Goal: Information Seeking & Learning: Learn about a topic

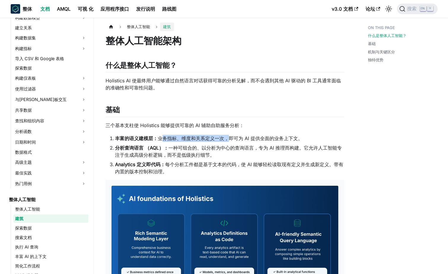
drag, startPoint x: 161, startPoint y: 138, endPoint x: 227, endPoint y: 136, distance: 66.1
click at [227, 136] on li "丰富的语义建模层： 业务指标、维度和关系定义一次，即可为 AI 提供全面的业务上下文。" at bounding box center [229, 138] width 229 height 7
drag, startPoint x: 227, startPoint y: 136, endPoint x: 186, endPoint y: 151, distance: 43.8
click at [186, 151] on li "分析查询语言 （AQL）： 一种可组合的、以分析为中心的查询语言，专为 AI 推理而构建。它允许人工智能专注于生成高级分析逻辑，而不是低级执行细节。" at bounding box center [229, 151] width 229 height 14
drag, startPoint x: 157, startPoint y: 137, endPoint x: 231, endPoint y: 136, distance: 73.8
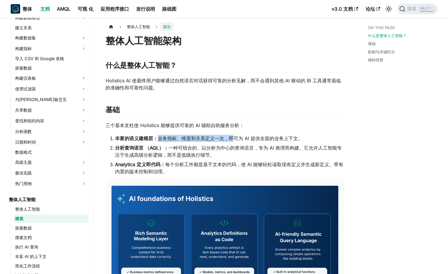
click at [231, 136] on li "丰富的语义建模层： 业务指标、维度和关系定义一次，即可为 AI 提供全面的业务上下文。" at bounding box center [229, 138] width 229 height 7
drag, startPoint x: 231, startPoint y: 136, endPoint x: 185, endPoint y: 152, distance: 49.3
click at [186, 152] on li "分析查询语言 （AQL）： 一种可组合的、以分析为中心的查询语言，专为 AI 推理而构建。它允许人工智能专注于生成高级分析逻辑，而不是低级执行细节。" at bounding box center [229, 151] width 229 height 14
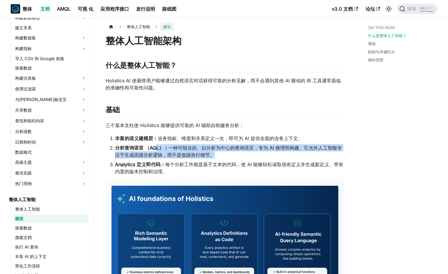
drag, startPoint x: 156, startPoint y: 147, endPoint x: 217, endPoint y: 157, distance: 61.6
click at [217, 157] on li "分析查询语言 （AQL）： 一种可组合的、以分析为中心的查询语言，专为 AI 推理而构建。它允许人工智能专注于生成高级分析逻辑，而不是低级执行细节。" at bounding box center [229, 151] width 229 height 14
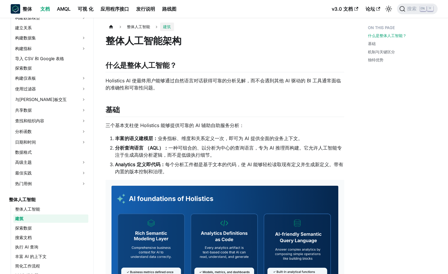
drag, startPoint x: 217, startPoint y: 157, endPoint x: 167, endPoint y: 166, distance: 50.6
click at [169, 168] on li "Analytics 定义即代码： 每个分析工件都是基于文本的代码，使 AI 能够轻松读取现有定义并生成新定义。带有内置的版本控制和治理。" at bounding box center [229, 168] width 229 height 14
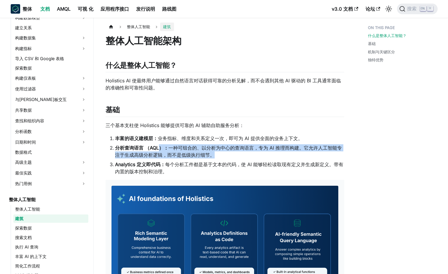
drag, startPoint x: 159, startPoint y: 146, endPoint x: 214, endPoint y: 153, distance: 55.6
click at [214, 153] on li "分析查询语言 （AQL）： 一种可组合的、以分析为中心的查询语言，专为 AI 推理而构建。它允许人工智能专注于生成高级分析逻辑，而不是低级执行细节。" at bounding box center [229, 151] width 229 height 14
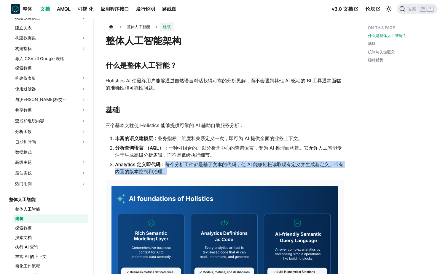
drag, startPoint x: 214, startPoint y: 153, endPoint x: 182, endPoint y: 170, distance: 36.3
click at [182, 170] on li "Analytics 定义即代码： 每个分析工件都是基于文本的代码，使 AI 能够轻松读取现有定义并生成新定义。带有内置的版本控制和治理。" at bounding box center [229, 168] width 229 height 14
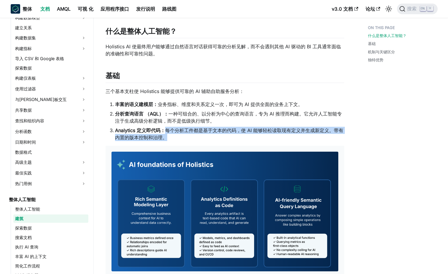
scroll to position [178, 0]
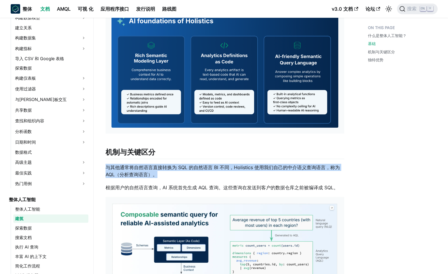
drag, startPoint x: 157, startPoint y: 174, endPoint x: 103, endPoint y: 165, distance: 54.7
click at [103, 165] on article "整体人工智能 建筑 On this page 整体人工智能架构 什么是整体人工智能？ ​ Holistics AI 使最终用户能够通过自然语言对话获得可靠的分…" at bounding box center [225, 186] width 248 height 683
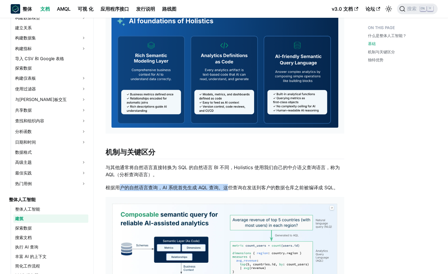
drag, startPoint x: 103, startPoint y: 165, endPoint x: 226, endPoint y: 189, distance: 125.3
click at [226, 189] on p "根据用户的自然语言查询，AI 系统首先生成 AQL 查询。这些查询在发送到客户的数据仓库之前被编译成 SQL。" at bounding box center [225, 187] width 239 height 7
drag, startPoint x: 305, startPoint y: 189, endPoint x: 272, endPoint y: 184, distance: 33.3
click at [304, 189] on p "根据用户的自然语言查询，AI 系统首先生成 AQL 查询。这些查询在发送到客户的数据仓库之前被编译成 SQL。" at bounding box center [225, 187] width 239 height 7
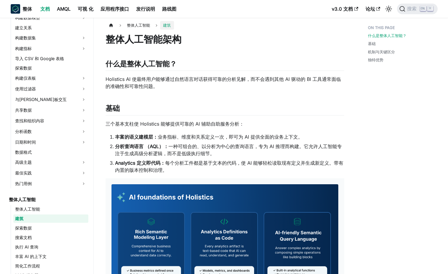
scroll to position [0, 0]
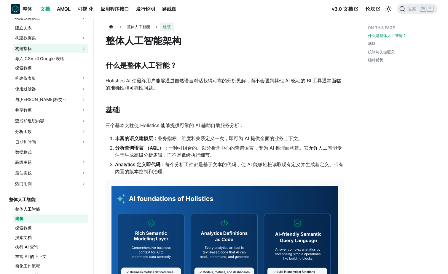
click at [50, 46] on link "构建指标" at bounding box center [50, 48] width 75 height 9
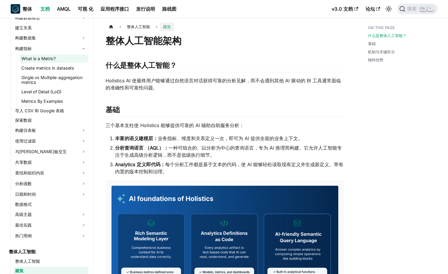
click at [42, 60] on link "What is a Metric?" at bounding box center [54, 59] width 69 height 8
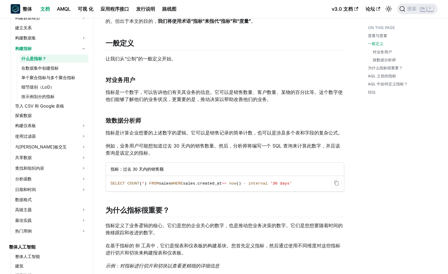
scroll to position [178, 0]
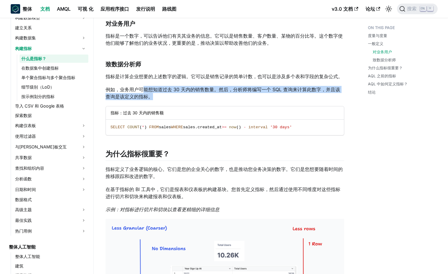
drag, startPoint x: 143, startPoint y: 90, endPoint x: 176, endPoint y: 96, distance: 32.6
click at [176, 96] on p "例如，业务用户可能想知道过去 30 天内的销售数量。然后，分析师将编写一个 SQL 查询来计算此数字，并且该查询是该定义的指标。" at bounding box center [225, 93] width 239 height 14
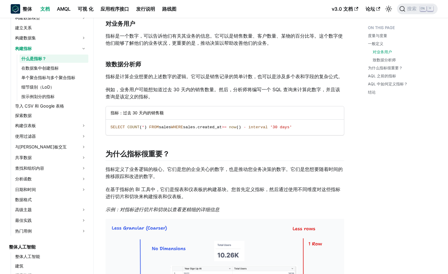
drag, startPoint x: 176, startPoint y: 96, endPoint x: 172, endPoint y: 104, distance: 8.8
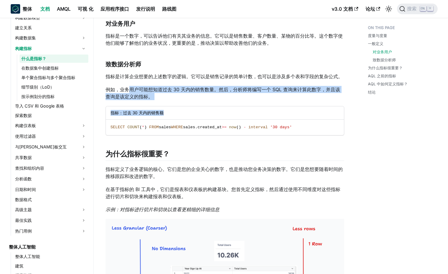
drag, startPoint x: 165, startPoint y: 100, endPoint x: 130, endPoint y: 91, distance: 35.3
drag, startPoint x: 130, startPoint y: 91, endPoint x: 170, endPoint y: 104, distance: 41.7
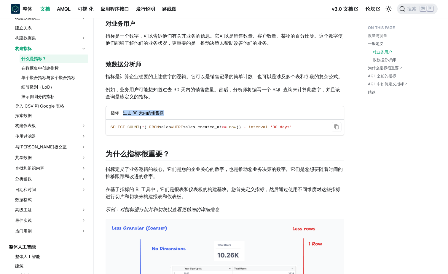
drag, startPoint x: 170, startPoint y: 114, endPoint x: 122, endPoint y: 114, distance: 47.1
click at [122, 114] on div "指标：过去 30 天内的销售额" at bounding box center [225, 112] width 238 height 13
drag, startPoint x: 122, startPoint y: 114, endPoint x: 184, endPoint y: 114, distance: 61.4
click at [184, 114] on div "指标：过去 30 天内的销售额" at bounding box center [225, 112] width 238 height 13
click at [176, 92] on p "例如，业务用户可能想知道过去 30 天内的销售数量。然后，分析师将编写一个 SQL 查询来计算此数字，并且该查询是该定义的指标。" at bounding box center [225, 93] width 239 height 14
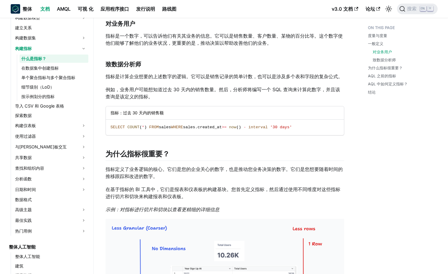
drag, startPoint x: 176, startPoint y: 92, endPoint x: 181, endPoint y: 105, distance: 13.8
drag, startPoint x: 172, startPoint y: 113, endPoint x: 130, endPoint y: 112, distance: 42.1
click at [130, 112] on div "指标：过去 30 天内的销售额" at bounding box center [225, 112] width 238 height 13
drag, startPoint x: 130, startPoint y: 112, endPoint x: 190, endPoint y: 115, distance: 60.5
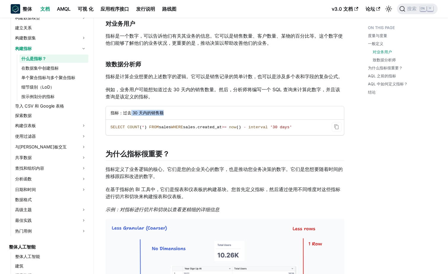
click at [190, 115] on div "指标：过去 30 天内的销售额" at bounding box center [225, 112] width 238 height 13
drag, startPoint x: 179, startPoint y: 75, endPoint x: 149, endPoint y: 75, distance: 29.9
click at [149, 75] on p "指标是计算企业想要的上述数字的逻辑。它可以是销售记录的简单计数，也可以是涉及多个表和字段的复杂公式。" at bounding box center [225, 76] width 239 height 7
drag, startPoint x: 149, startPoint y: 75, endPoint x: 169, endPoint y: 88, distance: 24.1
click at [169, 88] on p "例如，业务用户可能想知道过去 30 天内的销售数量。然后，分析师将编写一个 SQL 查询来计算此数字，并且该查询是该定义的指标。" at bounding box center [225, 93] width 239 height 14
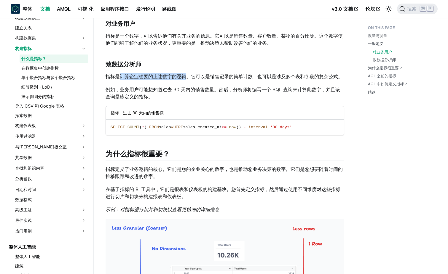
drag, startPoint x: 188, startPoint y: 74, endPoint x: 120, endPoint y: 74, distance: 67.9
click at [120, 74] on p "指标是计算企业想要的上述数字的逻辑。它可以是销售记录的简单计数，也可以是涉及多个表和字段的复杂公式。" at bounding box center [225, 76] width 239 height 7
click at [221, 86] on p "例如，业务用户可能想知道过去 30 天内的销售数量。然后，分析师将编写一个 SQL 查询来计算此数字，并且该查询是该定义的指标。" at bounding box center [225, 93] width 239 height 14
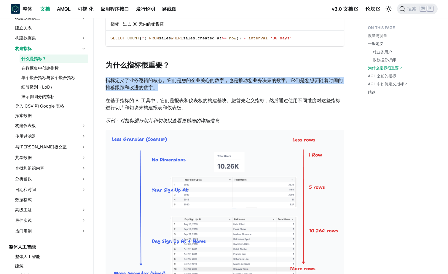
drag, startPoint x: 159, startPoint y: 90, endPoint x: 99, endPoint y: 80, distance: 60.3
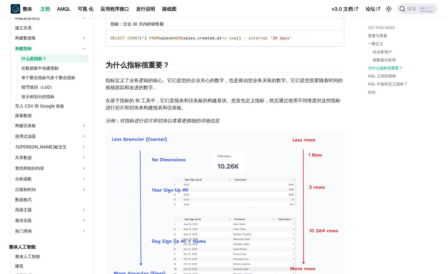
drag, startPoint x: 99, startPoint y: 80, endPoint x: 168, endPoint y: 102, distance: 72.5
click at [168, 102] on p "在基于指标的 BI 工具中，它们是报表和仪表板的构建基块。您首先定义指标，然后通过使用不同维度对这些指标进行切片和切块来构建报表和仪表板。" at bounding box center [225, 104] width 239 height 14
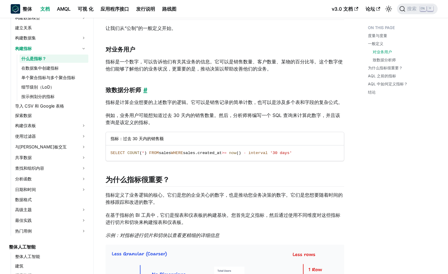
scroll to position [237, 0]
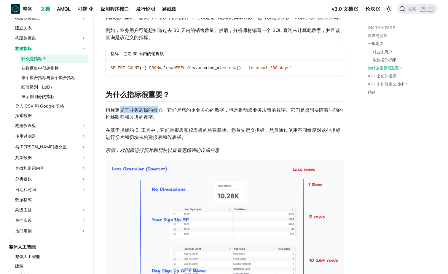
drag, startPoint x: 160, startPoint y: 113, endPoint x: 118, endPoint y: 111, distance: 41.5
click at [118, 111] on p "指标定义了业务逻辑的核心。它们是您的企业关心的数字，也是推动您业务决策的数字。它们是您想要随着时间的推移跟踪和改进的数字。" at bounding box center [225, 113] width 239 height 14
drag, startPoint x: 118, startPoint y: 111, endPoint x: 155, endPoint y: 122, distance: 38.0
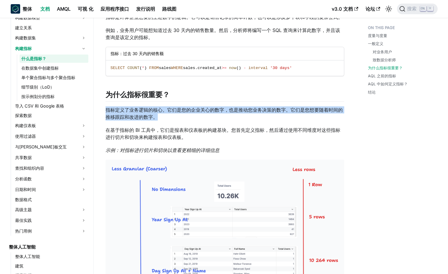
drag, startPoint x: 156, startPoint y: 117, endPoint x: 106, endPoint y: 110, distance: 50.6
click at [106, 110] on p "指标定义了业务逻辑的核心。它们是您的企业关心的数字，也是推动您业务决策的数字。它们是您想要随着时间的推移跟踪和改进的数字。" at bounding box center [225, 113] width 239 height 14
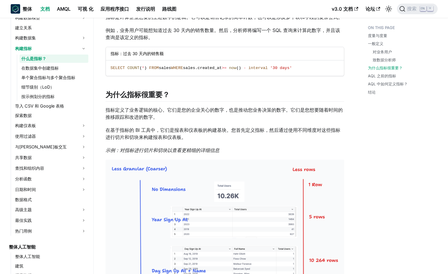
drag, startPoint x: 210, startPoint y: 138, endPoint x: 199, endPoint y: 136, distance: 12.0
click at [209, 138] on p "在基于指标的 BI 工具中，它们是报表和仪表板的构建基块。您首先定义指标，然后通过使用不同维度对这些指标进行切片和切块来构建报表和仪表板。" at bounding box center [225, 134] width 239 height 14
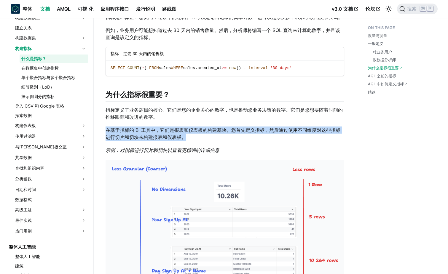
drag, startPoint x: 199, startPoint y: 136, endPoint x: 107, endPoint y: 132, distance: 91.4
click at [107, 132] on p "在基于指标的 BI 工具中，它们是报表和仪表板的构建基块。您首先定义指标，然后通过使用不同维度对这些指标进行切片和切块来构建报表和仪表板。" at bounding box center [225, 134] width 239 height 14
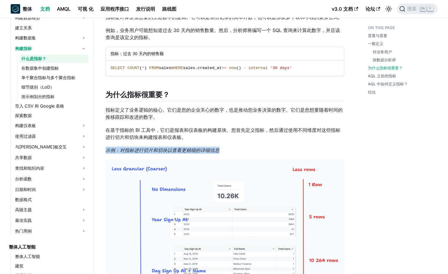
drag, startPoint x: 233, startPoint y: 151, endPoint x: 101, endPoint y: 151, distance: 131.6
drag, startPoint x: 101, startPoint y: 151, endPoint x: 193, endPoint y: 136, distance: 92.9
click at [193, 136] on p "在基于指标的 BI 工具中，它们是报表和仪表板的构建基块。您首先定义指标，然后通过使用不同维度对这些指标进行切片和切块来构建报表和仪表板。" at bounding box center [225, 134] width 239 height 14
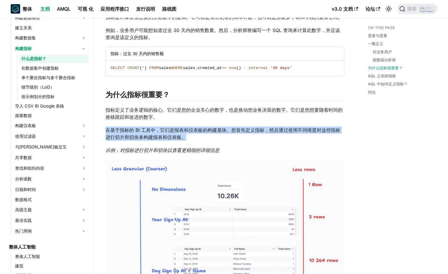
drag, startPoint x: 192, startPoint y: 136, endPoint x: 103, endPoint y: 132, distance: 88.1
drag, startPoint x: 103, startPoint y: 132, endPoint x: 223, endPoint y: 137, distance: 119.6
click at [223, 137] on p "在基于指标的 BI 工具中，它们是报表和仪表板的构建基块。您首先定义指标，然后通过使用不同维度对这些指标进行切片和切块来构建报表和仪表板。" at bounding box center [225, 134] width 239 height 14
drag, startPoint x: 211, startPoint y: 140, endPoint x: 112, endPoint y: 122, distance: 100.5
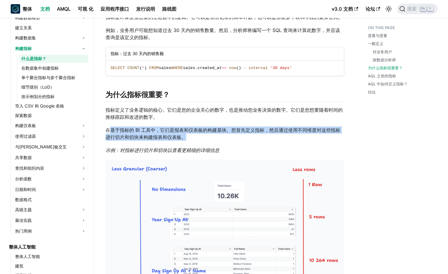
drag, startPoint x: 112, startPoint y: 122, endPoint x: 192, endPoint y: 134, distance: 81.3
click at [192, 134] on p "在基于指标的 BI 工具中，它们是报表和仪表板的构建基块。您首先定义指标，然后通过使用不同维度对这些指标进行切片和切块来构建报表和仪表板。" at bounding box center [225, 134] width 239 height 14
drag, startPoint x: 196, startPoint y: 134, endPoint x: 118, endPoint y: 127, distance: 78.3
click at [118, 127] on p "在基于指标的 BI 工具中，它们是报表和仪表板的构建基块。您首先定义指标，然后通过使用不同维度对这些指标进行切片和切块来构建报表和仪表板。" at bounding box center [225, 134] width 239 height 14
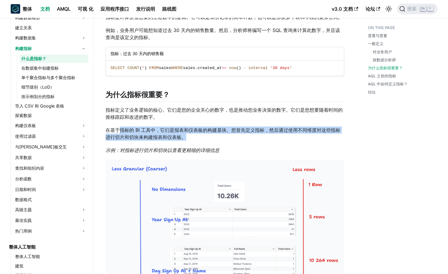
drag, startPoint x: 118, startPoint y: 127, endPoint x: 197, endPoint y: 135, distance: 79.6
click at [197, 135] on p "在基于指标的 BI 工具中，它们是报表和仪表板的构建基块。您首先定义指标，然后通过使用不同维度对这些指标进行切片和切块来构建报表和仪表板。" at bounding box center [225, 134] width 239 height 14
drag, startPoint x: 179, startPoint y: 138, endPoint x: 119, endPoint y: 126, distance: 61.2
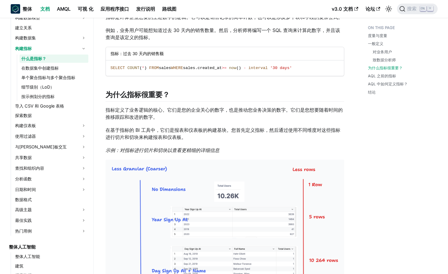
drag, startPoint x: 119, startPoint y: 126, endPoint x: 201, endPoint y: 140, distance: 82.7
click at [201, 140] on p "在基于指标的 BI 工具中，它们是报表和仪表板的构建基块。您首先定义指标，然后通过使用不同维度对这些指标进行切片和切块来构建报表和仪表板。" at bounding box center [225, 134] width 239 height 14
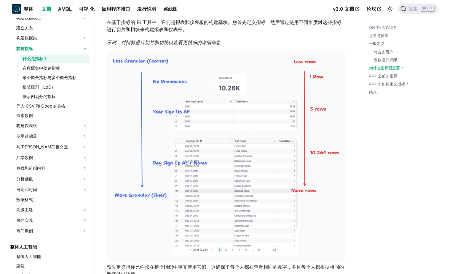
scroll to position [356, 0]
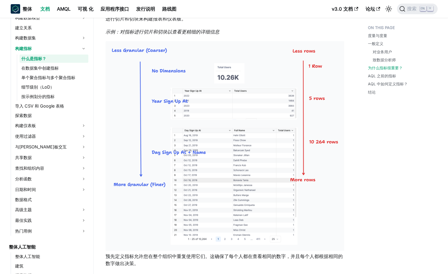
click at [209, 113] on img at bounding box center [225, 146] width 239 height 210
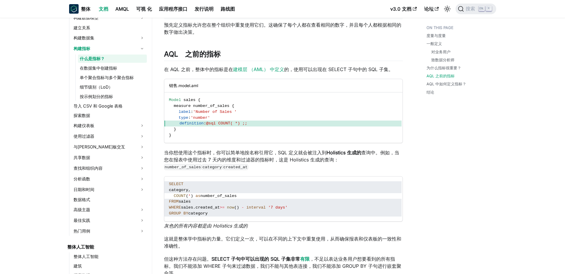
scroll to position [593, 0]
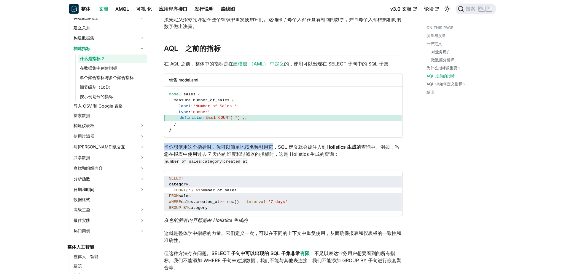
drag, startPoint x: 271, startPoint y: 144, endPoint x: 157, endPoint y: 143, distance: 113.3
click at [157, 143] on div "分析开发 构建指标 什么是指标？ On this page 什么是指标？ 我们经常在业务和数据分析的上下文中看到“指标”或“指标”一词。但它们是什么意思？ 度…" at bounding box center [283, 208] width 262 height 1556
click at [251, 158] on p "当你想使用这个指标时，你可以简单地按名称引用它，SQL 定义就会被注入到 Holistics 生成的 查询中。例如，当您在报表中使用过去 7 天内的维度和过滤…" at bounding box center [283, 153] width 239 height 21
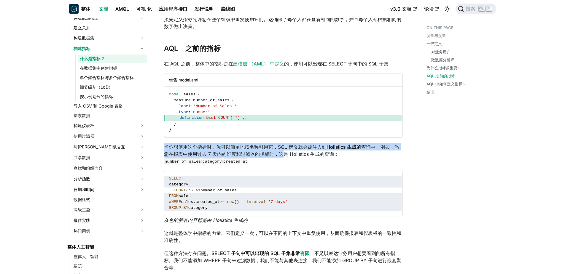
drag, startPoint x: 284, startPoint y: 152, endPoint x: 159, endPoint y: 146, distance: 125.2
click at [159, 146] on article "分析开发 构建指标 什么是指标？ On this page 什么是指标？ 我们经常在业务和数据分析的上下文中看到“指标”或“指标”一词。但它们是什么意思？ 度…" at bounding box center [283, 181] width 248 height 1502
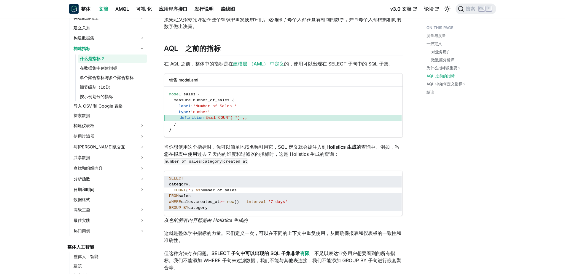
click at [286, 167] on div "什么是指标？ 我们经常在业务和数据分析的上下文中看到“指标”或“指标”一词。但它们是什么意思？ 度量与度量 首先，让我们澄清“度量”和“度量”之间的区别，以便…" at bounding box center [283, 187] width 239 height 1490
drag, startPoint x: 166, startPoint y: 63, endPoint x: 193, endPoint y: 66, distance: 27.5
click at [193, 66] on p "在 AQL 之前，整体中的指标是在 建模层 （AML） 中定义 的，使用可以出现在 SELECT 子句中的 SQL 子集。" at bounding box center [283, 63] width 239 height 7
drag, startPoint x: 193, startPoint y: 66, endPoint x: 223, endPoint y: 63, distance: 29.5
click at [223, 63] on p "在 AQL 之前，整体中的指标是在 建模层 （AML） 中定义 的，使用可以出现在 SELECT 子句中的 SQL 子集。" at bounding box center [283, 63] width 239 height 7
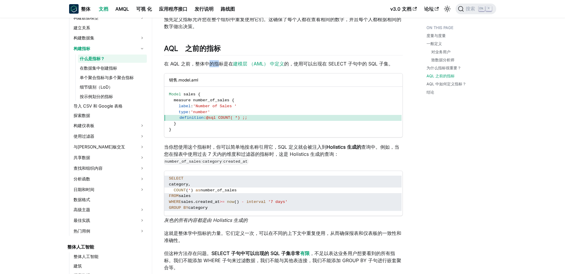
drag, startPoint x: 207, startPoint y: 61, endPoint x: 222, endPoint y: 67, distance: 16.1
click at [222, 67] on p "在 AQL 之前，整体中的指标是在 建模层 （AML） 中定义 的，使用可以出现在 SELECT 子句中的 SQL 子集。" at bounding box center [283, 63] width 239 height 7
drag, startPoint x: 222, startPoint y: 67, endPoint x: 312, endPoint y: 71, distance: 89.7
click at [312, 71] on div "什么是指标？ 我们经常在业务和数据分析的上下文中看到“指标”或“指标”一词。但它们是什么意思？ 度量与度量 首先，让我们澄清“度量”和“度量”之间的区别，以便…" at bounding box center [283, 187] width 239 height 1490
drag, startPoint x: 312, startPoint y: 71, endPoint x: 286, endPoint y: 62, distance: 26.8
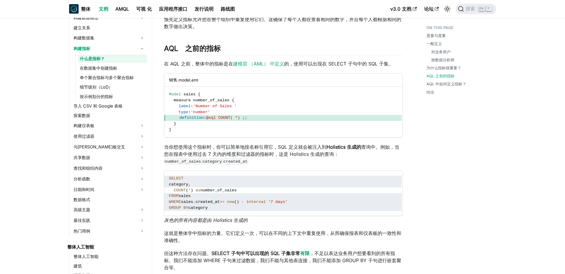
click at [286, 62] on p "在 AQL 之前，整体中的指标是在 建模层 （AML） 中定义 的，使用可以出现在 SELECT 子句中的 SQL 子集。" at bounding box center [283, 63] width 239 height 7
drag, startPoint x: 171, startPoint y: 177, endPoint x: 178, endPoint y: 177, distance: 6.5
click at [178, 177] on span "SELECT" at bounding box center [176, 178] width 15 height 4
drag, startPoint x: 178, startPoint y: 177, endPoint x: 172, endPoint y: 188, distance: 12.5
click at [172, 188] on span at bounding box center [171, 190] width 5 height 4
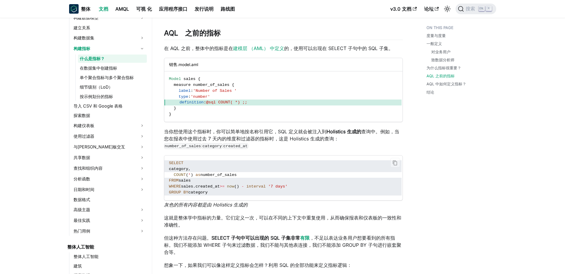
scroll to position [623, 0]
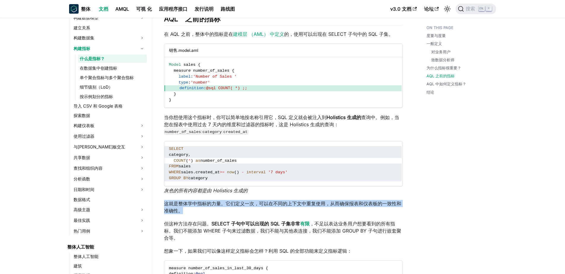
drag, startPoint x: 164, startPoint y: 202, endPoint x: 185, endPoint y: 213, distance: 23.5
click at [185, 213] on p "这就是整体学中指标的力量。它们定义一次，可以在不同的上下文中重复使用，从而确保报表和仪表板的一致性和准确性。" at bounding box center [283, 207] width 239 height 14
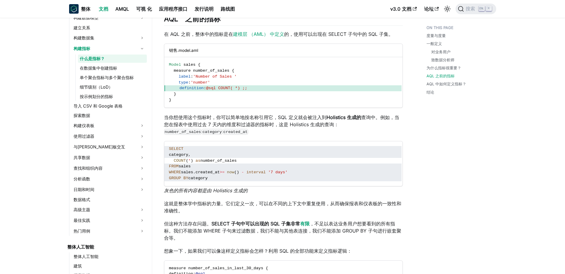
drag, startPoint x: 185, startPoint y: 213, endPoint x: 173, endPoint y: 229, distance: 20.1
click at [173, 229] on p "但这种方法存在问题。 SELECT 子句中可以出现的 SQL 子集非常 有限 ，不足以表达业务用户想要看到的所有指标。我们不能添加 WHERE 子句来过滤数据…" at bounding box center [283, 230] width 239 height 21
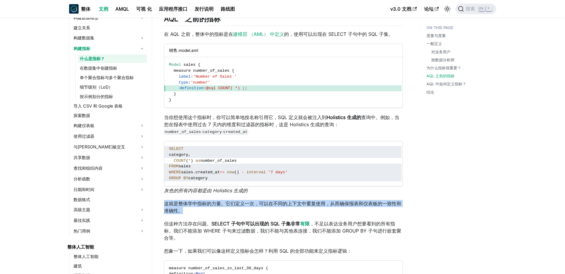
drag, startPoint x: 182, startPoint y: 208, endPoint x: 155, endPoint y: 202, distance: 27.0
click at [155, 202] on div "分析开发 构建指标 什么是指标？ On this page 什么是指标？ 我们经常在业务和数据分析的上下文中看到“指标”或“指标”一词。但它们是什么意思？ 度…" at bounding box center [283, 178] width 262 height 1556
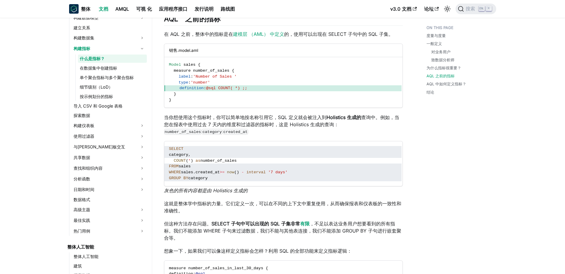
drag, startPoint x: 155, startPoint y: 202, endPoint x: 186, endPoint y: 226, distance: 38.2
click at [186, 226] on p "但这种方法存在问题。 SELECT 子句中可以出现的 SQL 子集非常 有限 ，不足以表达业务用户想要看到的所有指标。我们不能添加 WHERE 子句来过滤数据…" at bounding box center [283, 230] width 239 height 21
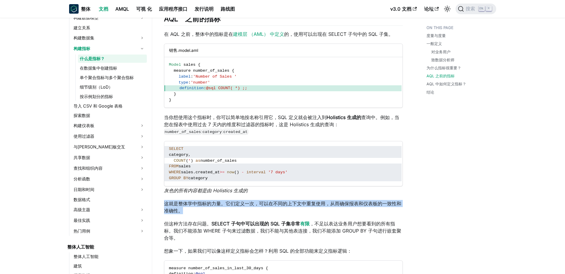
drag, startPoint x: 189, startPoint y: 213, endPoint x: 160, endPoint y: 201, distance: 31.0
click at [160, 201] on article "分析开发 构建指标 什么是指标？ On this page 什么是指标？ 我们经常在业务和数据分析的上下文中看到“指标”或“指标”一词。但它们是什么意思？ 度…" at bounding box center [283, 151] width 248 height 1502
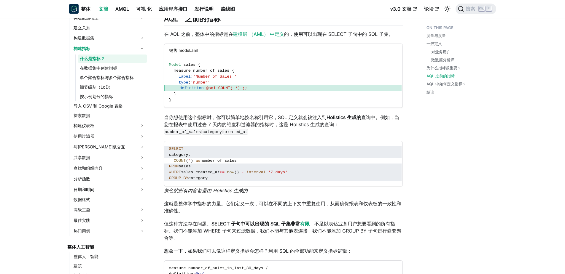
drag, startPoint x: 160, startPoint y: 201, endPoint x: 186, endPoint y: 229, distance: 38.2
click at [186, 229] on p "但这种方法存在问题。 SELECT 子句中可以出现的 SQL 子集非常 有限 ，不足以表达业务用户想要看到的所有指标。我们不能添加 WHERE 子句来过滤数据…" at bounding box center [283, 230] width 239 height 21
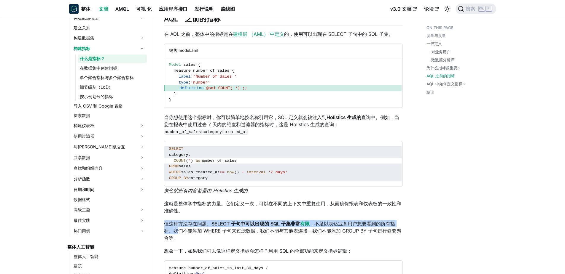
drag, startPoint x: 172, startPoint y: 229, endPoint x: 159, endPoint y: 218, distance: 16.8
click at [159, 218] on article "分析开发 构建指标 什么是指标？ On this page 什么是指标？ 我们经常在业务和数据分析的上下文中看到“指标”或“指标”一词。但它们是什么意思？ 度…" at bounding box center [283, 151] width 248 height 1502
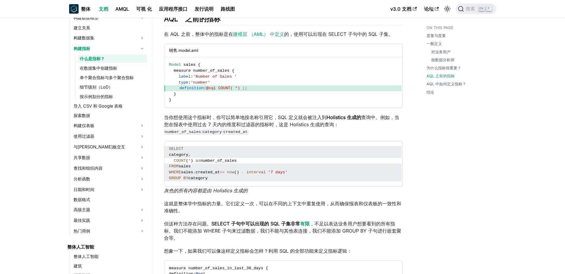
drag, startPoint x: 159, startPoint y: 218, endPoint x: 179, endPoint y: 238, distance: 27.9
click at [179, 238] on p "但这种方法存在问题。 SELECT 子句中可以出现的 SQL 子集非常 有限 ，不足以表达业务用户想要看到的所有指标。我们不能添加 WHERE 子句来过滤数据…" at bounding box center [283, 230] width 239 height 21
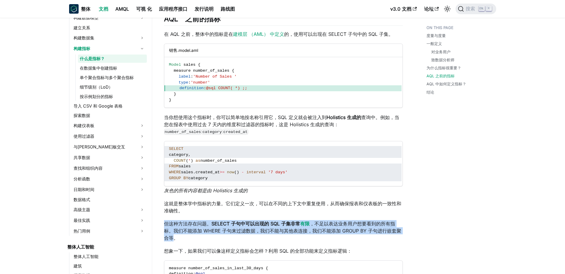
drag, startPoint x: 174, startPoint y: 238, endPoint x: 153, endPoint y: 220, distance: 27.1
click at [153, 220] on div "分析开发 构建指标 什么是指标？ On this page 什么是指标？ 我们经常在业务和数据分析的上下文中看到“指标”或“指标”一词。但它们是什么意思？ 度…" at bounding box center [283, 178] width 262 height 1556
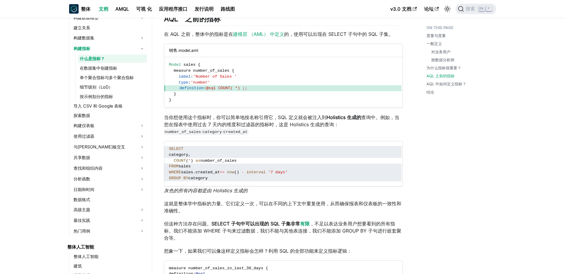
drag, startPoint x: 153, startPoint y: 220, endPoint x: 180, endPoint y: 245, distance: 36.7
click at [180, 245] on div "什么是指标？ 我们经常在业务和数据分析的上下文中看到“指标”或“指标”一词。但它们是什么意思？ 度量与度量 首先，让我们澄清“度量”和“度量”之间的区别，以便…" at bounding box center [283, 157] width 239 height 1490
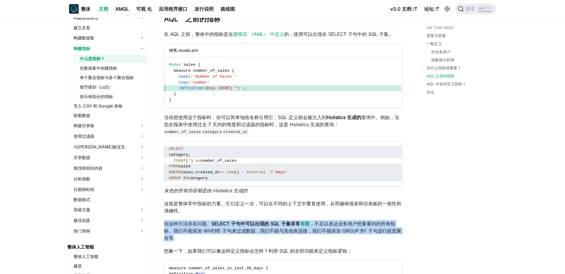
drag, startPoint x: 174, startPoint y: 237, endPoint x: 159, endPoint y: 224, distance: 20.6
click at [159, 224] on div "分析开发 构建指标 什么是指标？ On this page 什么是指标？ 我们经常在业务和数据分析的上下文中看到“指标”或“指标”一词。但它们是什么意思？ 度…" at bounding box center [283, 178] width 262 height 1556
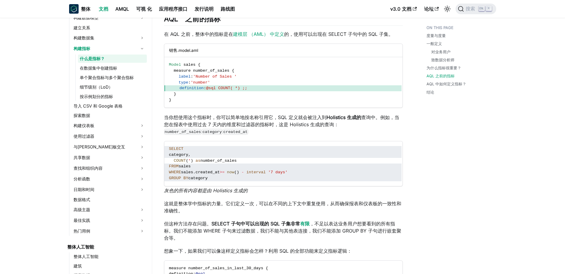
drag, startPoint x: 159, startPoint y: 224, endPoint x: 194, endPoint y: 242, distance: 39.5
click at [193, 243] on div "什么是指标？ 我们经常在业务和数据分析的上下文中看到“指标”或“指标”一词。但它们是什么意思？ 度量与度量 首先，让我们澄清“度量”和“度量”之间的区别，以便…" at bounding box center [283, 157] width 239 height 1490
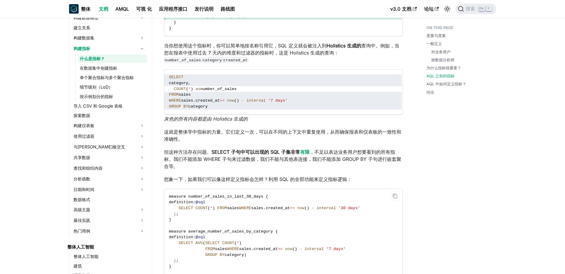
scroll to position [741, 0]
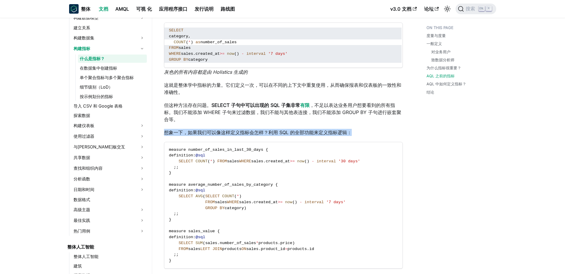
drag, startPoint x: 166, startPoint y: 127, endPoint x: 385, endPoint y: 133, distance: 218.9
click at [385, 133] on div "什么是指标？ 我们经常在业务和数据分析的上下文中看到“指标”或“指标”一词。但它们是什么意思？ 度量与度量 首先，让我们澄清“度量”和“度量”之间的区别，以便…" at bounding box center [283, 39] width 239 height 1490
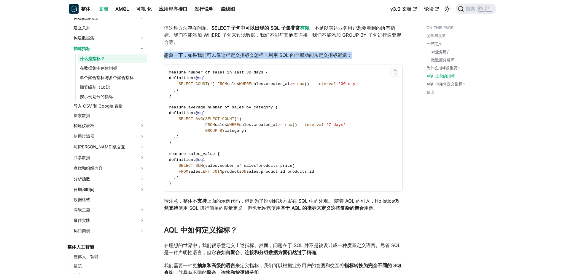
scroll to position [889, 0]
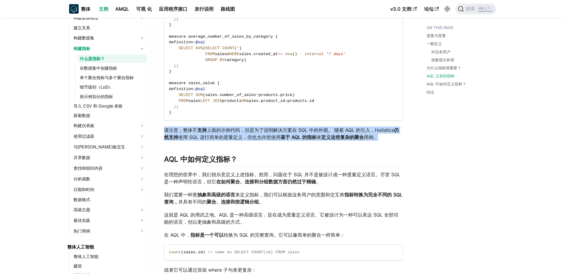
drag, startPoint x: 380, startPoint y: 136, endPoint x: 158, endPoint y: 132, distance: 221.8
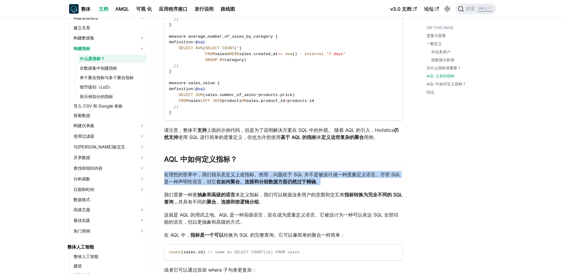
drag, startPoint x: 158, startPoint y: 132, endPoint x: 325, endPoint y: 183, distance: 174.6
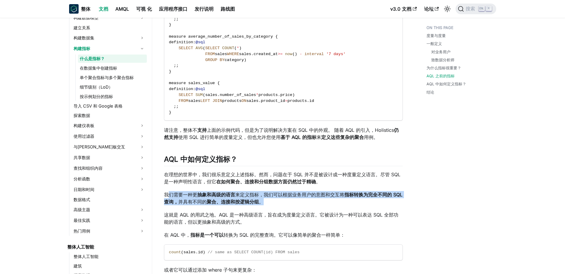
drag, startPoint x: 167, startPoint y: 194, endPoint x: 264, endPoint y: 205, distance: 98.2
click at [264, 205] on p "我们需要一种更 抽象和高级的语言 来定义指标，我们可以根据业务用户的意图和交互将 指标转换为完全不同的 SQL 查询， 并具有不同的 聚合、连接和按逻辑分组 。" at bounding box center [283, 198] width 239 height 14
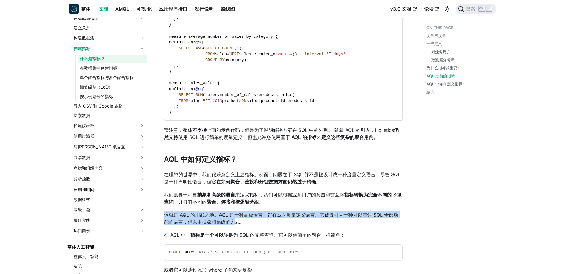
drag, startPoint x: 166, startPoint y: 213, endPoint x: 236, endPoint y: 226, distance: 71.2
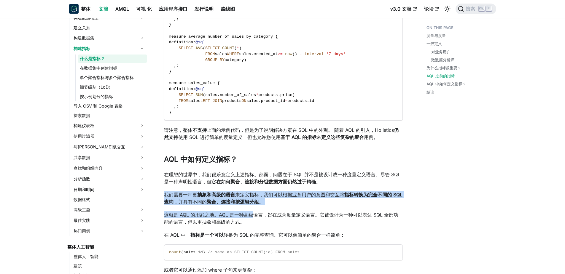
drag, startPoint x: 161, startPoint y: 194, endPoint x: 254, endPoint y: 210, distance: 94.5
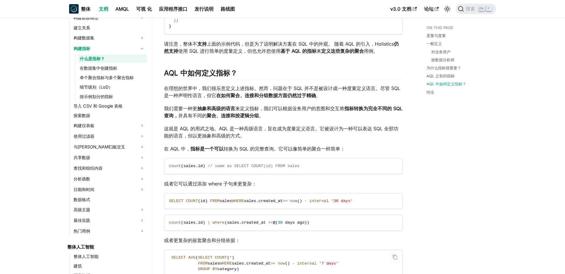
scroll to position [1038, 0]
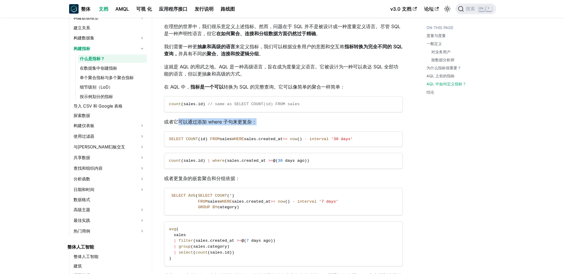
drag, startPoint x: 281, startPoint y: 130, endPoint x: 176, endPoint y: 125, distance: 105.1
drag, startPoint x: 238, startPoint y: 179, endPoint x: 169, endPoint y: 179, distance: 69.4
click at [169, 179] on p "或者更复杂的嵌套聚合和分组依据：" at bounding box center [283, 178] width 239 height 7
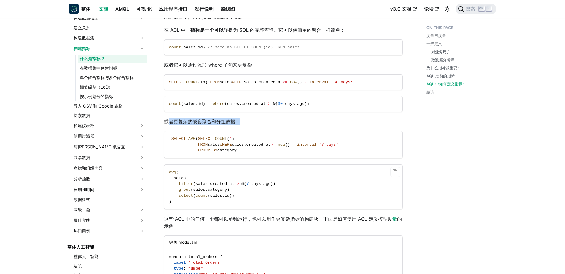
scroll to position [1097, 0]
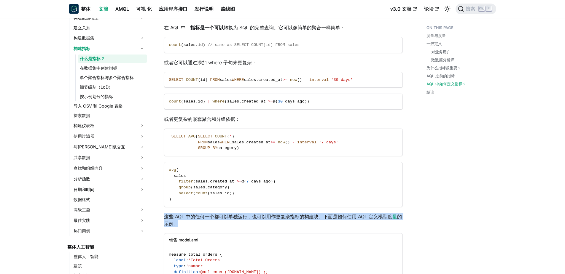
drag, startPoint x: 162, startPoint y: 215, endPoint x: 183, endPoint y: 223, distance: 22.0
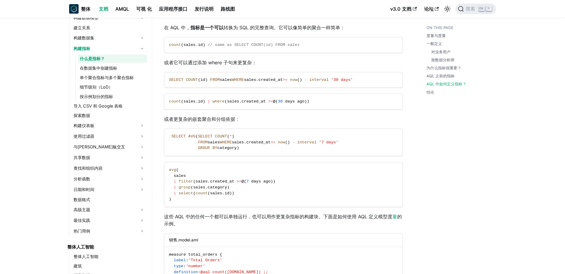
drag
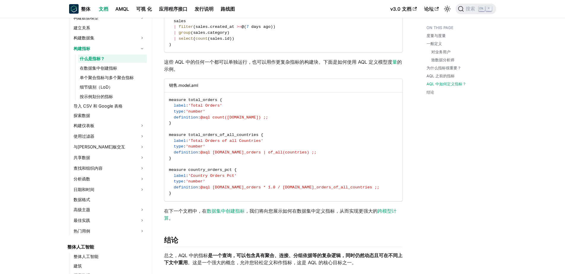
scroll to position [1332, 0]
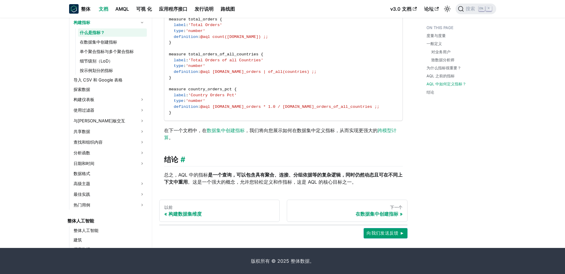
click at [296, 163] on h2 "结论" at bounding box center [283, 160] width 239 height 11
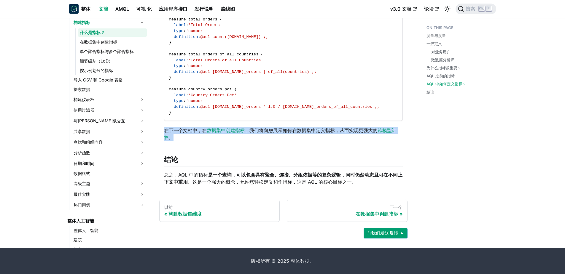
click at [164, 128] on p "在下一个文档中，在 数据集中创建指标 ，我们将向您展示如何在数据集中定义指标，从而实现更强大的 跨模型计算 。" at bounding box center [283, 134] width 239 height 14
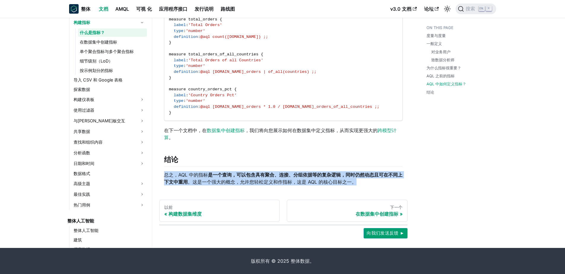
click at [355, 183] on p "总之，AQL 中的指标 是一个查询，可以包含具有聚合、连接、分组依据等的复杂逻辑，同时仍然动态且可在不同上下文中重用 。这是一个强大的概念，允许您轻松定义和作…" at bounding box center [283, 178] width 239 height 14
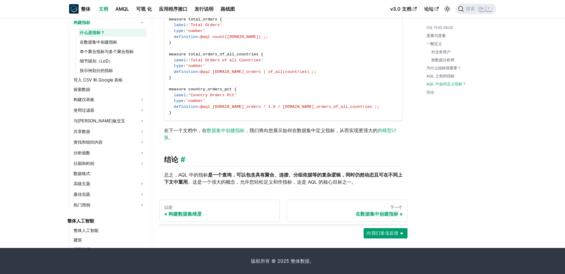
click at [281, 164] on h2 "结论" at bounding box center [283, 160] width 239 height 11
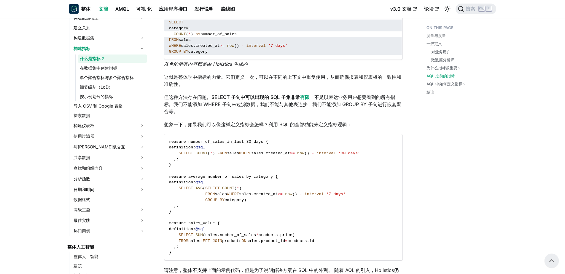
scroll to position [739, 0]
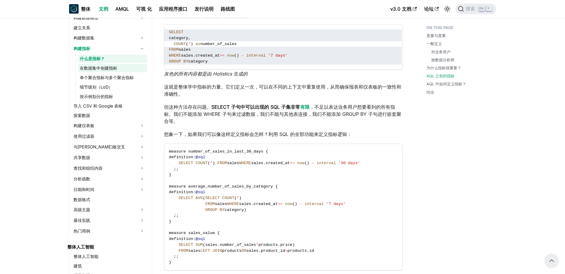
click at [107, 66] on link "在数据集中创建指标" at bounding box center [112, 68] width 69 height 8
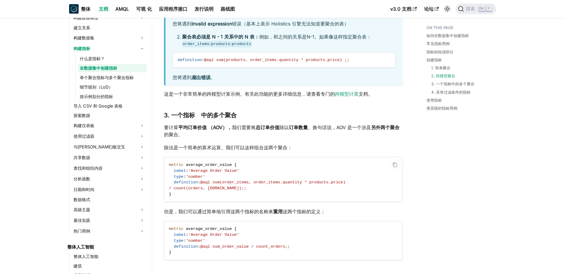
scroll to position [1008, 0]
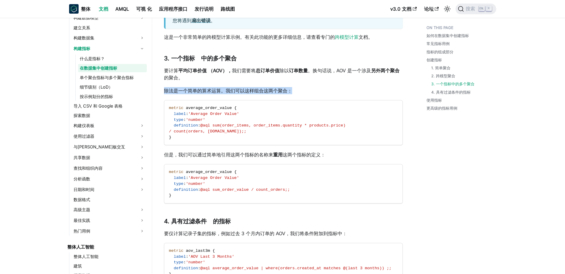
drag, startPoint x: 291, startPoint y: 91, endPoint x: 165, endPoint y: 91, distance: 126.0
click at [165, 91] on p "除法是一个简单的算术运算。我们可以这样组合这两个聚合：" at bounding box center [283, 90] width 239 height 7
click at [302, 93] on p "除法是一个简单的算术运算。我们可以这样组合这两个聚合：" at bounding box center [283, 90] width 239 height 7
drag, startPoint x: 299, startPoint y: 91, endPoint x: 162, endPoint y: 91, distance: 136.1
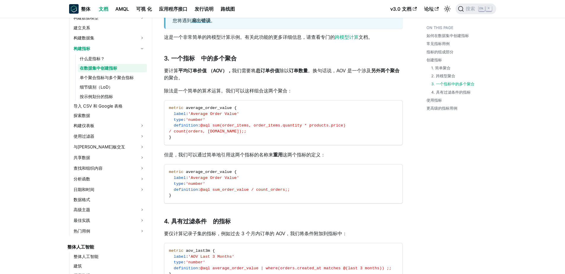
drag, startPoint x: 218, startPoint y: 154, endPoint x: 240, endPoint y: 156, distance: 21.1
click at [221, 154] on p "但是，我们可以通过简单地引用这两个指标的名称来 重用 这两个指标的定义：" at bounding box center [283, 154] width 239 height 7
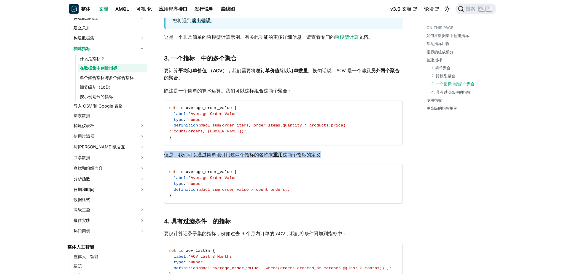
drag, startPoint x: 322, startPoint y: 154, endPoint x: 162, endPoint y: 152, distance: 160.1
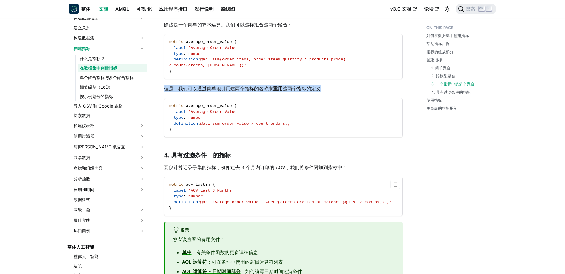
scroll to position [1127, 0]
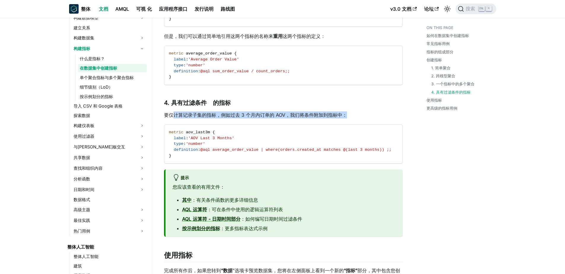
drag, startPoint x: 173, startPoint y: 111, endPoint x: 347, endPoint y: 113, distance: 174.3
click at [347, 113] on p "要仅计算记录子集的指标，例如过去 3 个月内订单的 AOV，我们将条件附加到指标中：" at bounding box center [283, 114] width 239 height 7
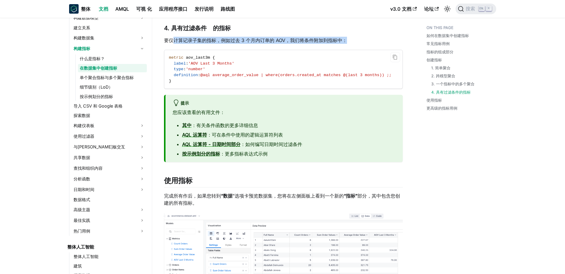
scroll to position [1245, 0]
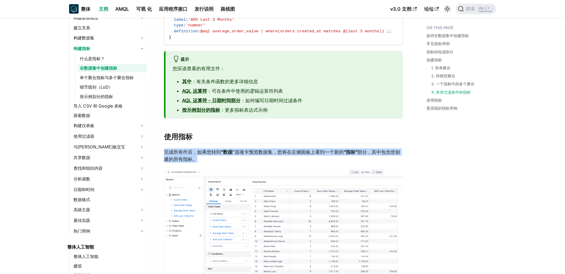
drag, startPoint x: 164, startPoint y: 151, endPoint x: 199, endPoint y: 159, distance: 36.1
click at [199, 159] on p "完成所有作后，如果您转到 “数据 ”选项卡预览数据集，您将在左侧面板上看到一个新的 “指标” 部分，其中包含您创建的所有指标。" at bounding box center [283, 156] width 239 height 14
drag, startPoint x: 199, startPoint y: 159, endPoint x: 202, endPoint y: 163, distance: 5.1
click at [202, 162] on p "完成所有作后，如果您转到 “数据 ”选项卡预览数据集，您将在左侧面板上看到一个新的 “指标” 部分，其中包含您创建的所有指标。" at bounding box center [283, 156] width 239 height 14
drag, startPoint x: 203, startPoint y: 159, endPoint x: 159, endPoint y: 151, distance: 44.7
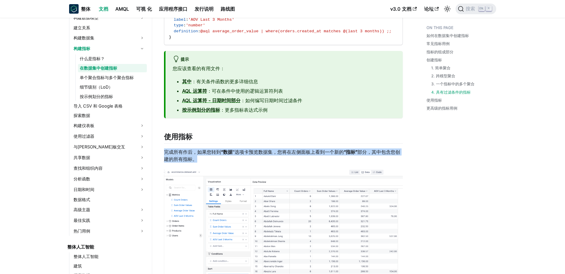
drag, startPoint x: 159, startPoint y: 151, endPoint x: 206, endPoint y: 159, distance: 47.9
click at [206, 159] on p "完成所有作后，如果您转到 “数据 ”选项卡预览数据集，您将在左侧面板上看到一个新的 “指标” 部分，其中包含您创建的所有指标。" at bounding box center [283, 156] width 239 height 14
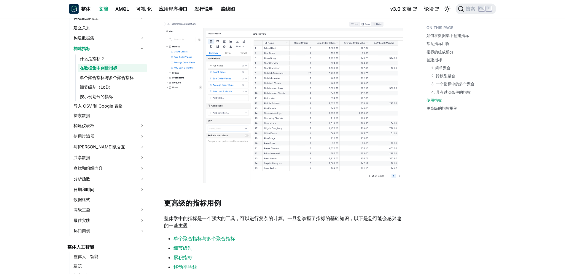
scroll to position [1482, 0]
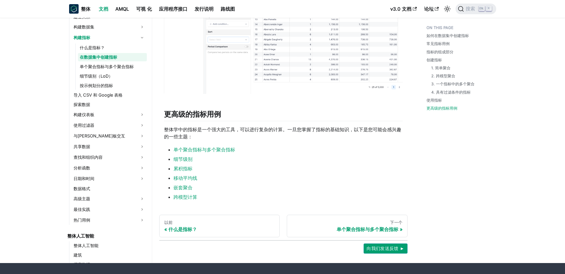
click at [228, 129] on p "整体学中的指标是一个强大的工具，可以进行复杂的计算。一旦您掌握了指标的基础知识，以下是您可能会感兴趣的一些主题：" at bounding box center [283, 133] width 239 height 14
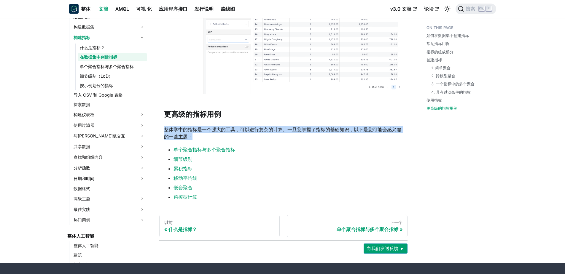
drag, startPoint x: 191, startPoint y: 137, endPoint x: 153, endPoint y: 130, distance: 38.9
click at [100, 66] on link "单个聚合指标与多个聚合指标" at bounding box center [112, 67] width 69 height 8
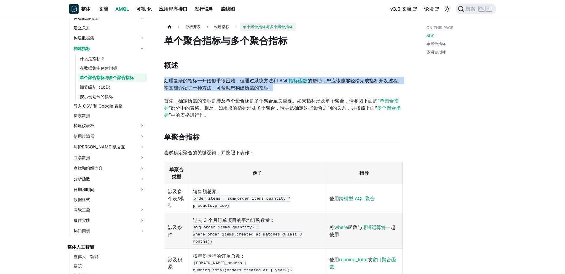
drag, startPoint x: 285, startPoint y: 86, endPoint x: 156, endPoint y: 81, distance: 128.8
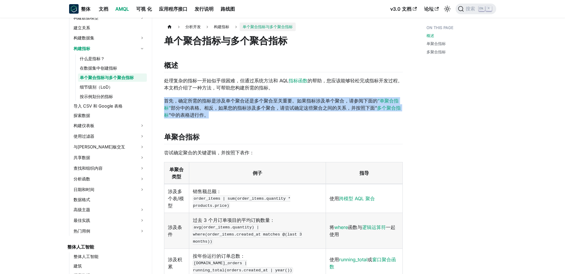
drag, startPoint x: 156, startPoint y: 81, endPoint x: 158, endPoint y: 95, distance: 14.6
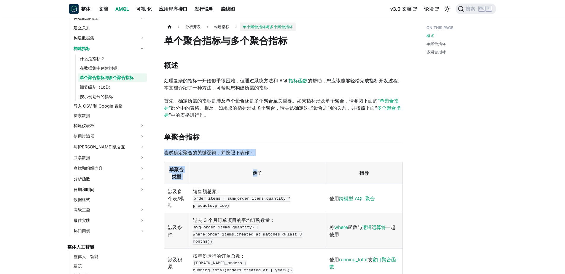
drag, startPoint x: 253, startPoint y: 156, endPoint x: 158, endPoint y: 156, distance: 95.5
click at [262, 154] on p "尝试确定聚合的关键逻辑，并按照下表作：" at bounding box center [283, 152] width 239 height 7
drag, startPoint x: 255, startPoint y: 151, endPoint x: 152, endPoint y: 151, distance: 102.6
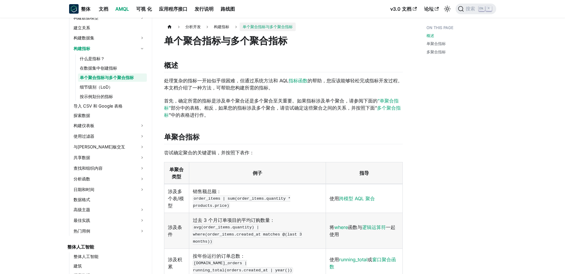
drag, startPoint x: 152, startPoint y: 151, endPoint x: 217, endPoint y: 116, distance: 73.6
click at [217, 116] on p "首先，确定所需的指标是涉及单个聚合还是多个聚合至关重要。如果指标涉及单个聚合，请参阅下面的 “单聚合指标” 部分中的表格。相反，如果您的指标涉及多个聚合，请尝…" at bounding box center [283, 107] width 239 height 21
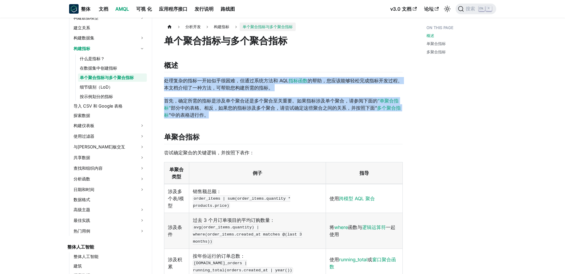
drag, startPoint x: 212, startPoint y: 113, endPoint x: 160, endPoint y: 83, distance: 59.9
click at [160, 83] on article "分析开发 构建指标 单个聚合指标与多个聚合指标 On this page 单个聚合指标与多个聚合指标 概述 处理复杂的指标一开始似乎很困难，但通过系统方法和 …" at bounding box center [283, 257] width 248 height 469
drag, startPoint x: 160, startPoint y: 83, endPoint x: 230, endPoint y: 115, distance: 76.9
click at [230, 115] on p "首先，确定所需的指标是涉及单个聚合还是多个聚合至关重要。如果指标涉及单个聚合，请参阅下面的 “单聚合指标” 部分中的表格。相反，如果您的指标涉及多个聚合，请尝…" at bounding box center [283, 107] width 239 height 21
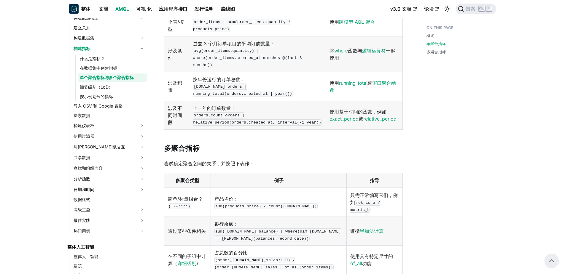
scroll to position [173, 0]
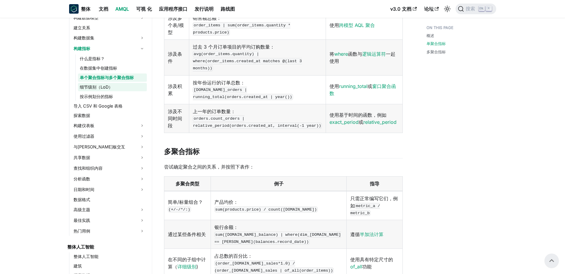
click at [104, 87] on link "细节级别（LoD）" at bounding box center [112, 87] width 69 height 8
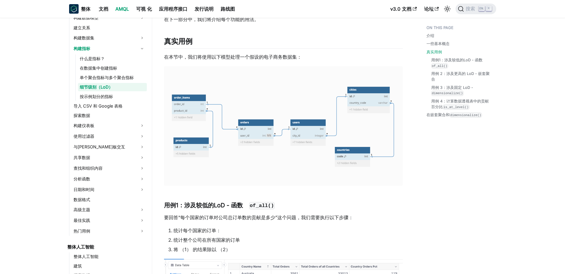
scroll to position [1038, 0]
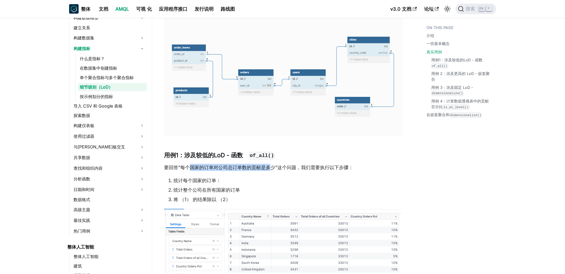
drag, startPoint x: 192, startPoint y: 169, endPoint x: 270, endPoint y: 167, distance: 78.0
click at [270, 167] on p "要回答“每个国家的订单对公司总订单数的贡献是多少”这个问题，我们需要执行以下步骤：" at bounding box center [283, 167] width 239 height 7
drag, startPoint x: 181, startPoint y: 167, endPoint x: 270, endPoint y: 168, distance: 88.7
click at [270, 168] on p "要回答“每个国家的订单对公司总订单数的贡献是多少”这个问题，我们需要执行以下步骤：" at bounding box center [283, 167] width 239 height 7
drag, startPoint x: 270, startPoint y: 168, endPoint x: 231, endPoint y: 183, distance: 41.5
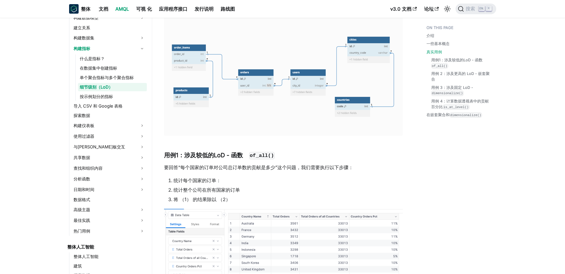
click at [231, 183] on li "统计每个国家的订单：" at bounding box center [287, 180] width 229 height 7
drag, startPoint x: 181, startPoint y: 167, endPoint x: 273, endPoint y: 169, distance: 92.8
click at [273, 169] on p "要回答“每个国家的订单对公司总订单数的贡献是多少”这个问题，我们需要执行以下步骤：" at bounding box center [283, 167] width 239 height 7
drag, startPoint x: 273, startPoint y: 169, endPoint x: 252, endPoint y: 177, distance: 22.5
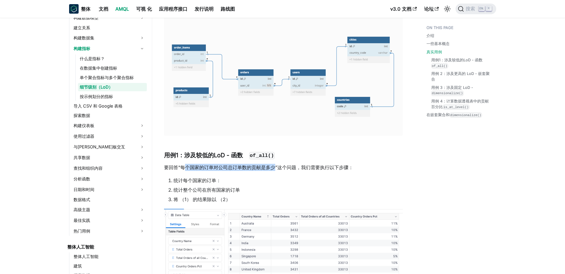
drag, startPoint x: 183, startPoint y: 167, endPoint x: 275, endPoint y: 169, distance: 91.9
click at [275, 169] on p "要回答“每个国家的订单对公司总订单数的贡献是多少”这个问题，我们需要执行以下步骤：" at bounding box center [283, 167] width 239 height 7
drag, startPoint x: 171, startPoint y: 180, endPoint x: 222, endPoint y: 180, distance: 51.0
click at [222, 180] on li "统计每个国家的订单：" at bounding box center [287, 180] width 229 height 7
drag, startPoint x: 222, startPoint y: 180, endPoint x: 243, endPoint y: 189, distance: 23.1
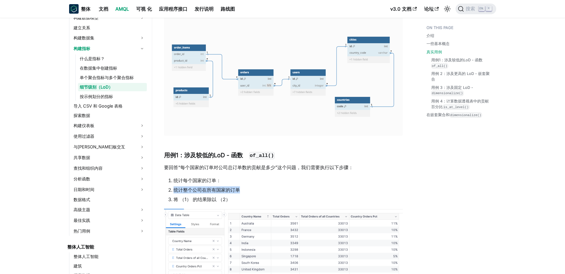
click at [243, 189] on li "统计整个公司在所有国家的订单" at bounding box center [287, 189] width 229 height 7
drag, startPoint x: 243, startPoint y: 189, endPoint x: 201, endPoint y: 199, distance: 42.9
click at [201, 199] on li "将 （1） 的结果除以 （2）" at bounding box center [287, 199] width 229 height 7
drag, startPoint x: 234, startPoint y: 199, endPoint x: 243, endPoint y: 199, distance: 8.9
click at [243, 199] on li "将 （1） 的结果除以 （2）" at bounding box center [287, 199] width 229 height 7
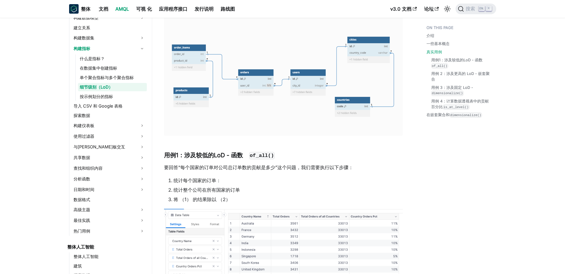
drag, startPoint x: 243, startPoint y: 199, endPoint x: 194, endPoint y: 192, distance: 49.3
click at [194, 192] on li "统计整个公司在所有国家的订单" at bounding box center [287, 189] width 229 height 7
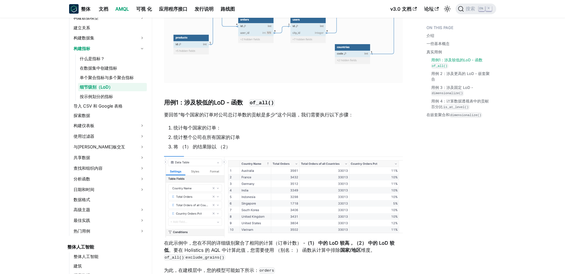
scroll to position [1156, 0]
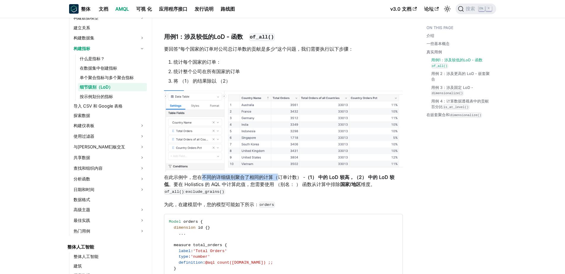
drag, startPoint x: 202, startPoint y: 180, endPoint x: 276, endPoint y: 179, distance: 74.4
click at [276, 179] on font "在此示例中，您在不同的详细级别聚合了相同的计算（订单计数） - （1） 中的 LoD 较高，（2） 中的 LoD 较低 。要在 Holistics 的 AQL…" at bounding box center [279, 180] width 230 height 13
drag, startPoint x: 276, startPoint y: 179, endPoint x: 283, endPoint y: 185, distance: 9.3
click at [283, 185] on font "在此示例中，您在不同的详细级别聚合了相同的计算（订单计数） - （1） 中的 LoD 较高，（2） 中的 LoD 较低 。要在 Holistics 的 AQL…" at bounding box center [279, 180] width 230 height 13
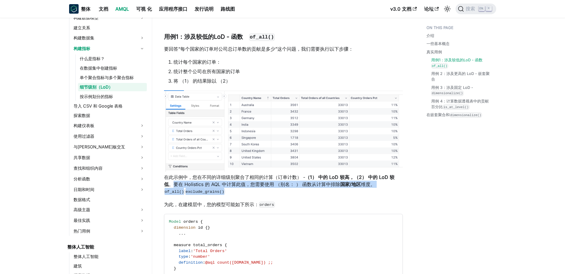
drag, startPoint x: 165, startPoint y: 186, endPoint x: 345, endPoint y: 189, distance: 180.6
click at [345, 189] on p "在此示例中，您在不同的详细级别聚合了相同的计算（订单计数） - （1） 中的 LoD 较高，（2） 中的 LoD 较低 。要在 Holistics 的 AQL…" at bounding box center [283, 184] width 239 height 21
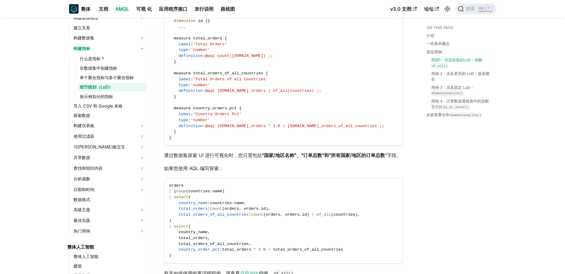
scroll to position [1364, 0]
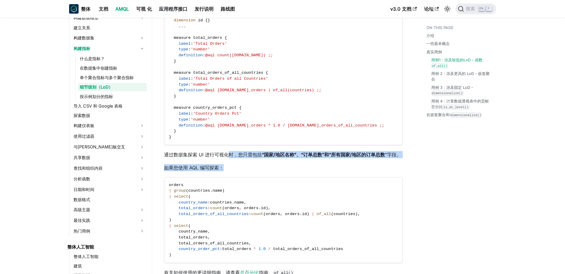
drag, startPoint x: 228, startPoint y: 154, endPoint x: 258, endPoint y: 159, distance: 30.4
drag, startPoint x: 258, startPoint y: 159, endPoint x: 240, endPoint y: 165, distance: 18.7
click at [240, 165] on p "如果您使用 AQL 编写探索：" at bounding box center [283, 167] width 239 height 7
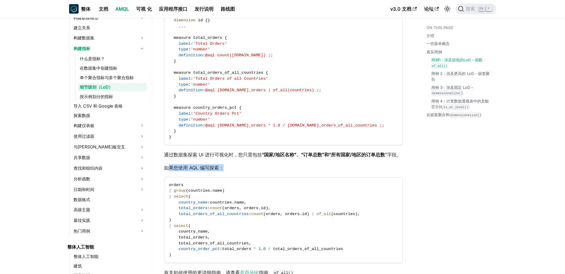
drag, startPoint x: 226, startPoint y: 171, endPoint x: 167, endPoint y: 170, distance: 58.4
click at [167, 170] on p "如果您使用 AQL 编写探索：" at bounding box center [283, 167] width 239 height 7
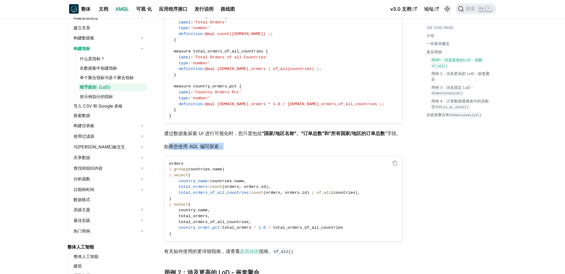
scroll to position [1423, 0]
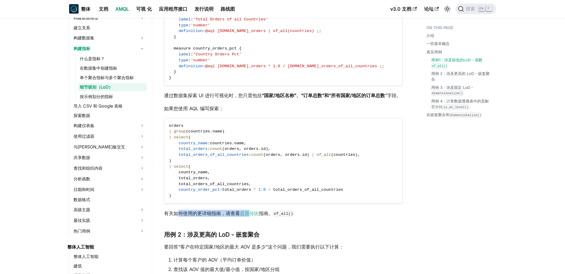
drag, startPoint x: 176, startPoint y: 209, endPoint x: 249, endPoint y: 209, distance: 73.5
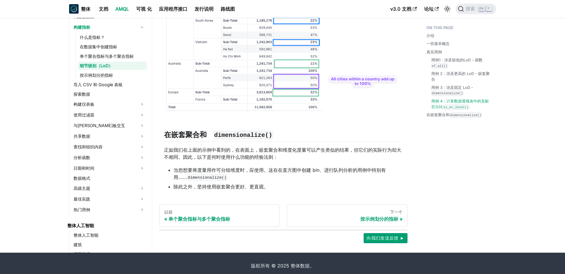
scroll to position [3240, 0]
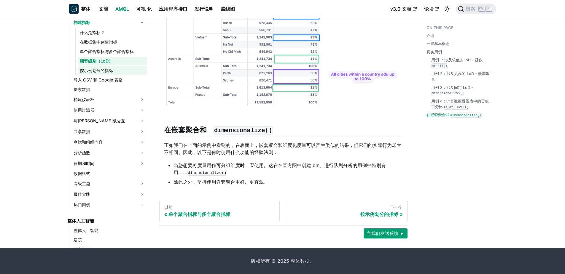
click at [108, 69] on link "按示例划分的指标" at bounding box center [112, 70] width 69 height 8
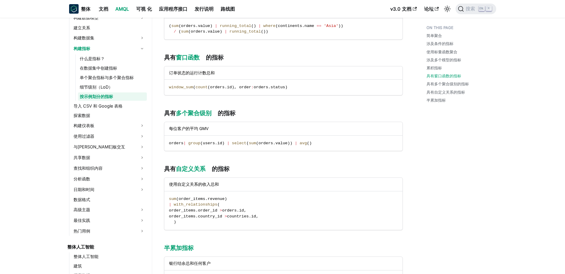
scroll to position [741, 0]
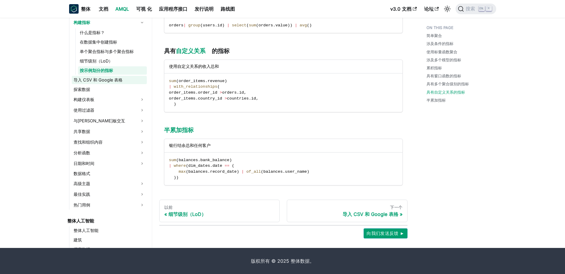
click at [114, 82] on link "导入 CSV 和 Google 表格" at bounding box center [109, 80] width 75 height 8
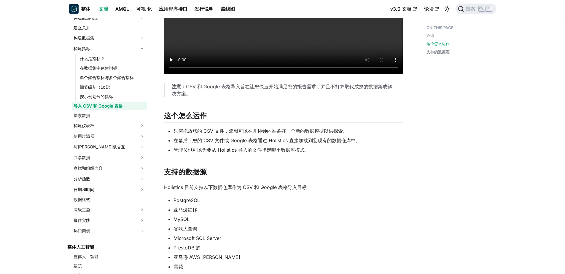
scroll to position [404, 0]
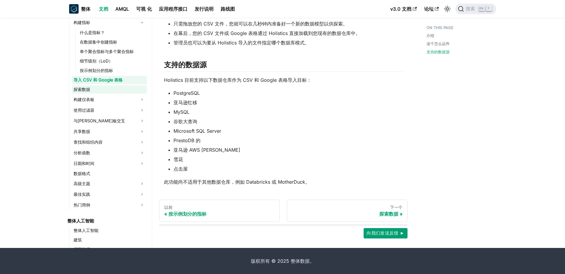
click at [78, 88] on link "探索数据" at bounding box center [109, 89] width 75 height 8
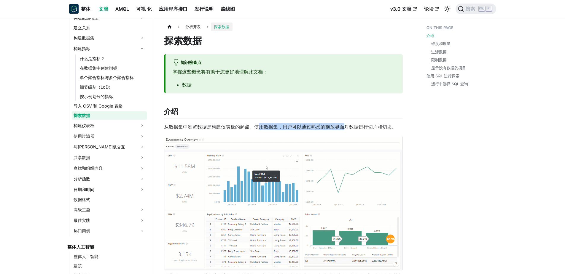
drag, startPoint x: 267, startPoint y: 126, endPoint x: 345, endPoint y: 128, distance: 78.3
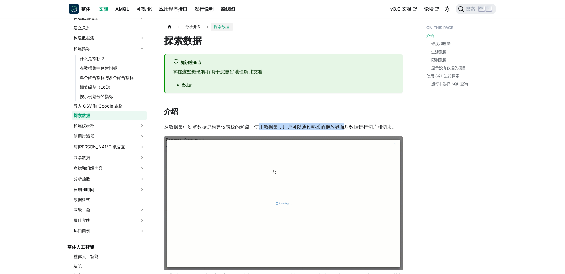
click at [345, 128] on p "从数据集中浏览数据是构建仪表板的起点。使用数据集，用户可以通过熟悉的拖放界面对数据进行切片和切块。" at bounding box center [283, 126] width 239 height 7
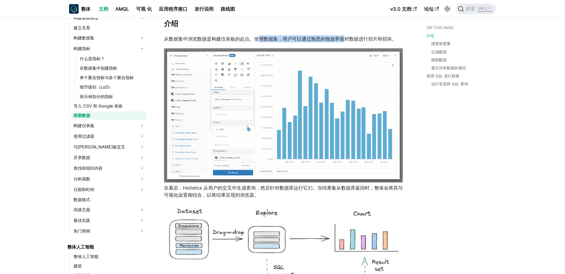
scroll to position [148, 0]
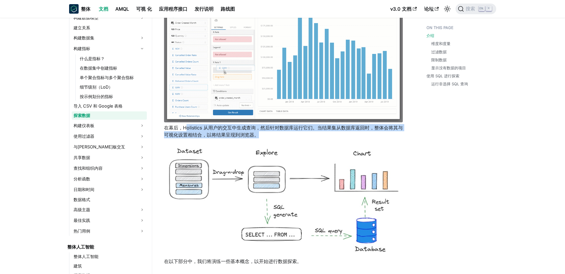
drag, startPoint x: 186, startPoint y: 130, endPoint x: 268, endPoint y: 135, distance: 82.3
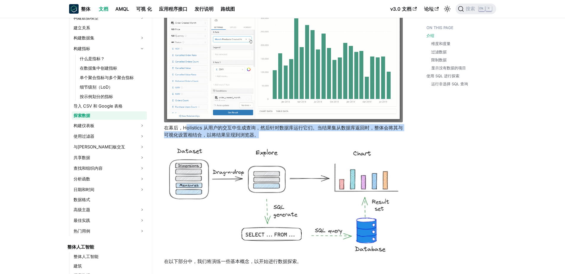
click at [268, 135] on p "在幕后，Holistics 从用户的交互中生成查询，然后针对数据库运行它们。当结果集从数据库返回时，整体会将其与可视化设置相结合，以将结果呈现到浏览器。" at bounding box center [283, 131] width 239 height 14
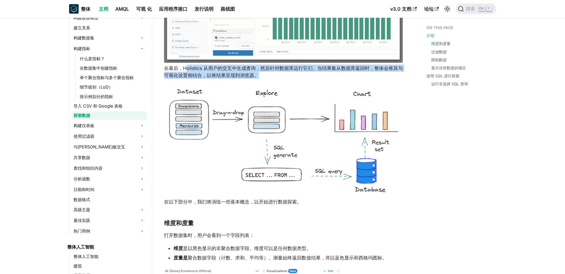
scroll to position [267, 0]
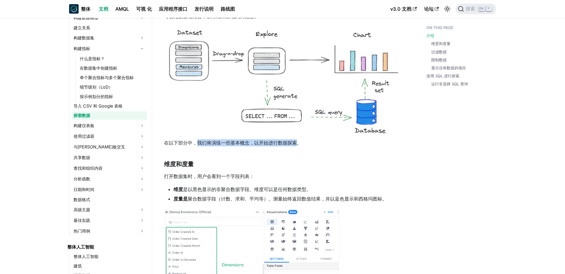
drag, startPoint x: 195, startPoint y: 142, endPoint x: 295, endPoint y: 142, distance: 100.2
click at [295, 142] on p "在以下部分中，我们将演练一些基本概念，以开始进行数据探索。" at bounding box center [283, 142] width 239 height 7
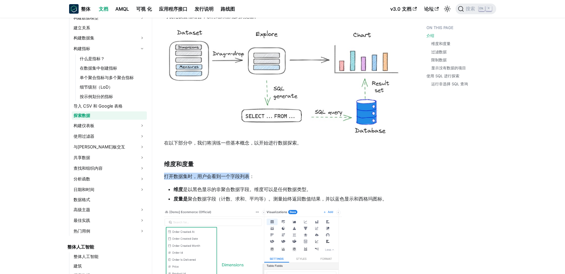
drag, startPoint x: 164, startPoint y: 176, endPoint x: 249, endPoint y: 178, distance: 85.4
click at [249, 178] on p "打开数据集时，用户会看到一个字段列表：" at bounding box center [283, 176] width 239 height 7
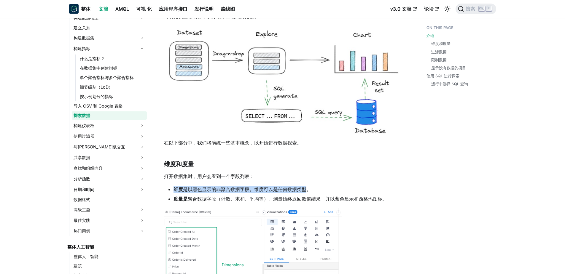
drag, startPoint x: 173, startPoint y: 193, endPoint x: 306, endPoint y: 193, distance: 133.4
click at [306, 193] on ul "维度 是以黑色显示的非聚合数据字段。维度可以是任何数据类型。 度量是 聚合数据字段（计数、求和、平均等）。测量始终返回数值结果，并以蓝色显示和西格玛图标。" at bounding box center [283, 194] width 239 height 17
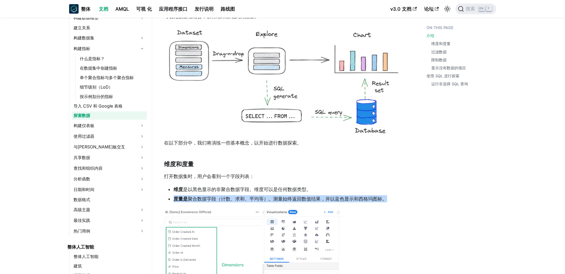
drag, startPoint x: 173, startPoint y: 202, endPoint x: 384, endPoint y: 202, distance: 210.2
click at [384, 202] on li "度量是 聚合数据字段（计数、求和、平均等）。测量始终返回数值结果，并以蓝色显示和西格玛图标。" at bounding box center [287, 198] width 229 height 7
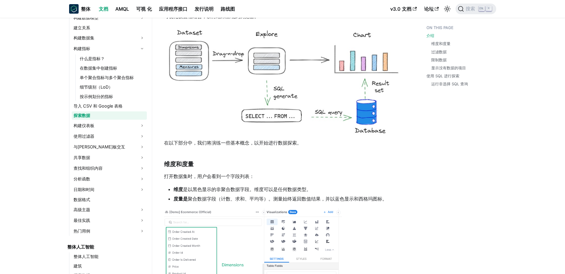
click at [306, 190] on li "维度 是以黑色显示的非聚合数据字段。维度可以是任何数据类型。" at bounding box center [287, 189] width 229 height 7
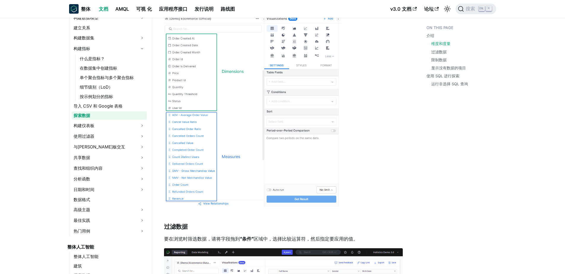
scroll to position [534, 0]
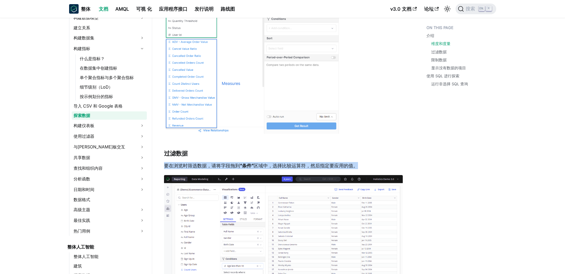
drag, startPoint x: 164, startPoint y: 166, endPoint x: 369, endPoint y: 166, distance: 204.9
click at [369, 166] on p "要在浏览时筛选数据，请将字段拖到 “条件” 区域中，选择比较运算符，然后指定要应用的值。" at bounding box center [283, 165] width 239 height 7
drag, startPoint x: 369, startPoint y: 166, endPoint x: 357, endPoint y: 164, distance: 12.0
click at [357, 164] on p "要在浏览时筛选数据，请将字段拖到 “条件” 区域中，选择比较运算符，然后指定要应用的值。" at bounding box center [283, 165] width 239 height 7
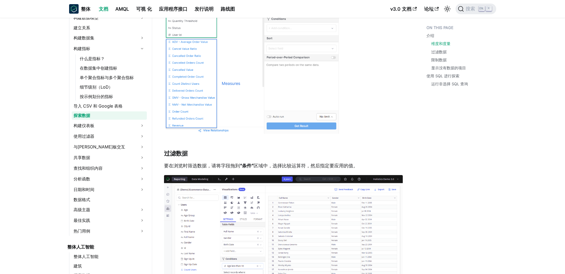
drag, startPoint x: 360, startPoint y: 165, endPoint x: 363, endPoint y: 168, distance: 4.0
click at [363, 168] on p "要在浏览时筛选数据，请将字段拖到 “条件” 区域中，选择比较运算符，然后指定要应用的值。" at bounding box center [283, 165] width 239 height 7
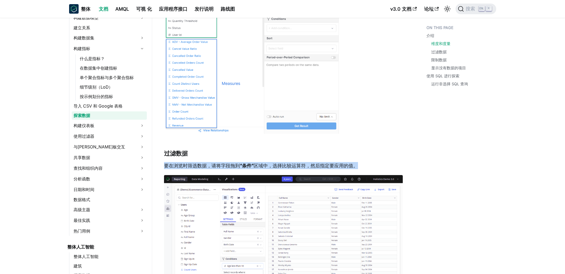
drag, startPoint x: 164, startPoint y: 166, endPoint x: 377, endPoint y: 166, distance: 213.8
click at [377, 166] on p "要在浏览时筛选数据，请将字段拖到 “条件” 区域中，选择比较运算符，然后指定要应用的值。" at bounding box center [283, 165] width 239 height 7
drag, startPoint x: 377, startPoint y: 166, endPoint x: 261, endPoint y: 159, distance: 116.7
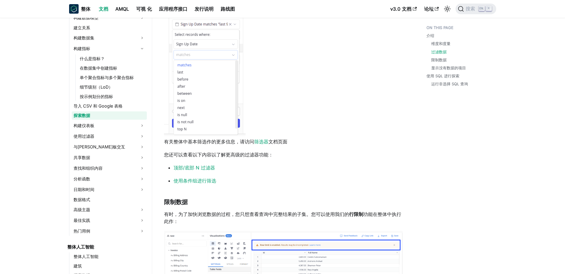
scroll to position [949, 0]
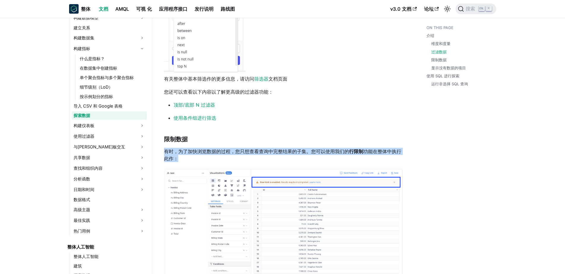
drag, startPoint x: 162, startPoint y: 149, endPoint x: 184, endPoint y: 157, distance: 23.1
click at [184, 157] on article "分析开发 探索数据 On this page 探索数据 知识检查点 掌握这些概念将有助于您更好地理解此文档： 数据 介绍 从数据集中浏览数据是构建仪表板的起点…" at bounding box center [283, 213] width 248 height 2278
click at [319, 155] on p "有时，为了加快浏览数据的过程，您只想查看查询中完整结果的子集。您可以使用我们的 行限制 功能在整体中执行此作：" at bounding box center [283, 155] width 239 height 14
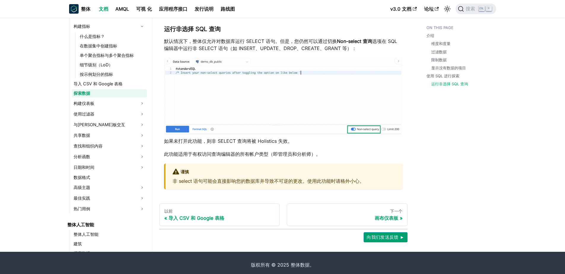
scroll to position [2086, 0]
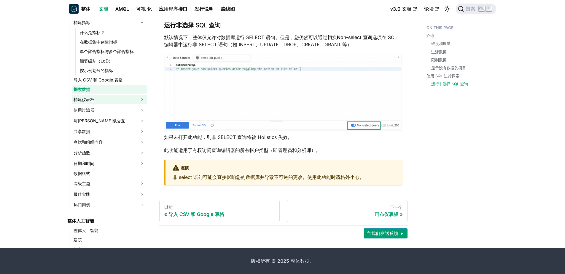
click at [100, 99] on link "构建仪表板" at bounding box center [109, 99] width 75 height 9
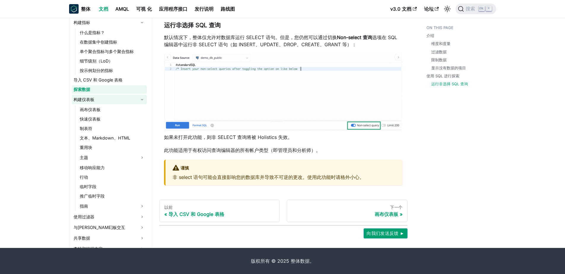
click at [100, 99] on link "构建仪表板" at bounding box center [109, 99] width 75 height 9
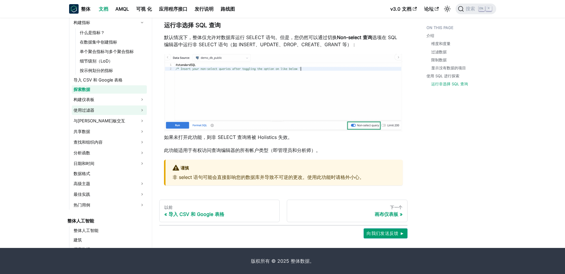
click at [101, 108] on link "使用过滤器" at bounding box center [109, 110] width 75 height 9
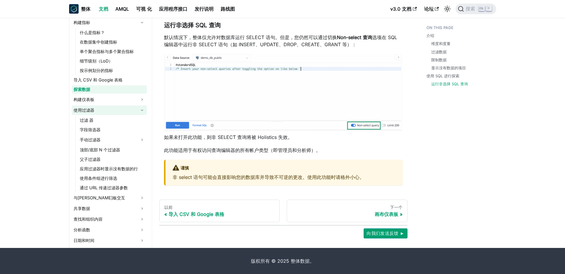
click at [101, 108] on link "使用过滤器" at bounding box center [109, 110] width 75 height 9
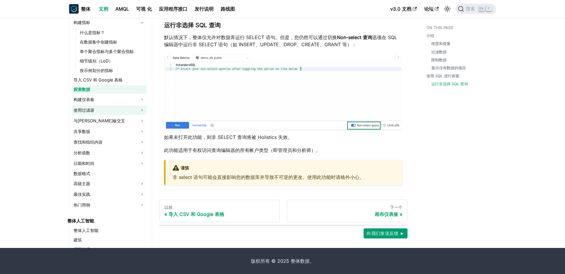
click at [101, 108] on link "使用过滤器" at bounding box center [109, 110] width 75 height 9
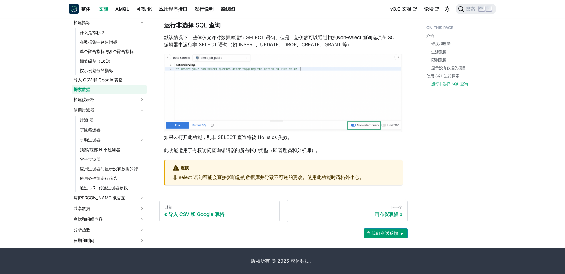
click at [93, 134] on ul "过滤 器 字段筛选器 手动过滤器 顶部/底部 N 个过滤器 父子过滤器 应用过滤器时显示没有数据的行 使用条件组进行筛选 通过 URL 传递过滤器参数" at bounding box center [110, 154] width 71 height 76
click at [94, 131] on link "字段筛选器" at bounding box center [112, 130] width 69 height 8
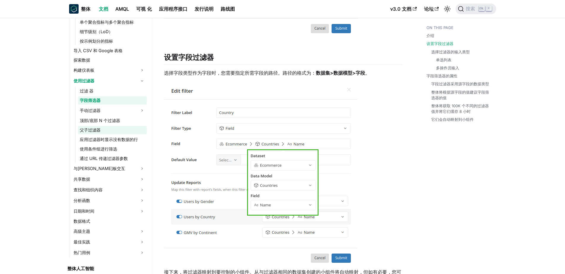
scroll to position [247, 0]
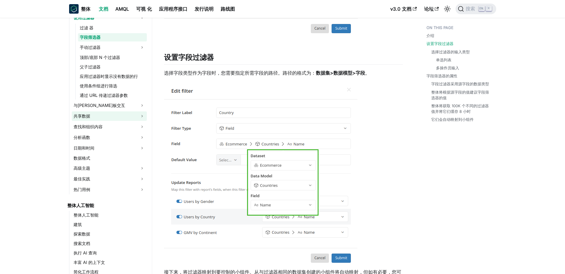
click at [118, 114] on link "共享数据" at bounding box center [109, 115] width 75 height 9
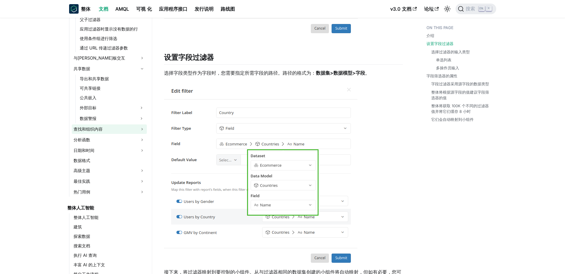
scroll to position [336, 0]
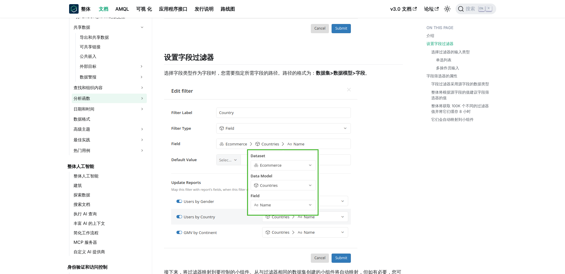
click at [120, 96] on link "分析函数" at bounding box center [109, 98] width 75 height 9
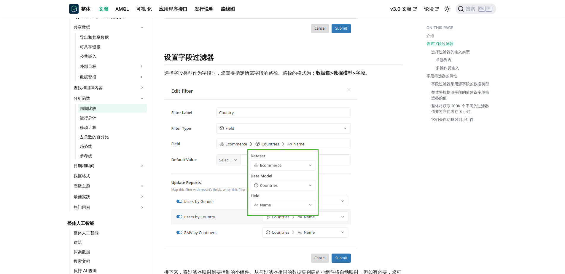
click at [103, 109] on link "同期比较" at bounding box center [112, 108] width 69 height 8
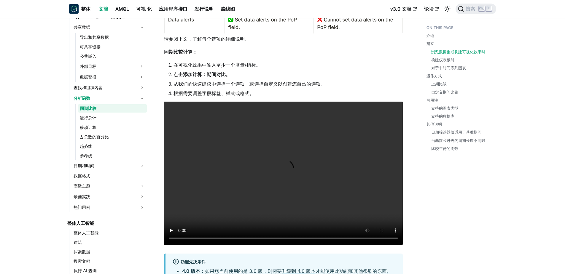
scroll to position [474, 0]
